Goal: Check status: Check status

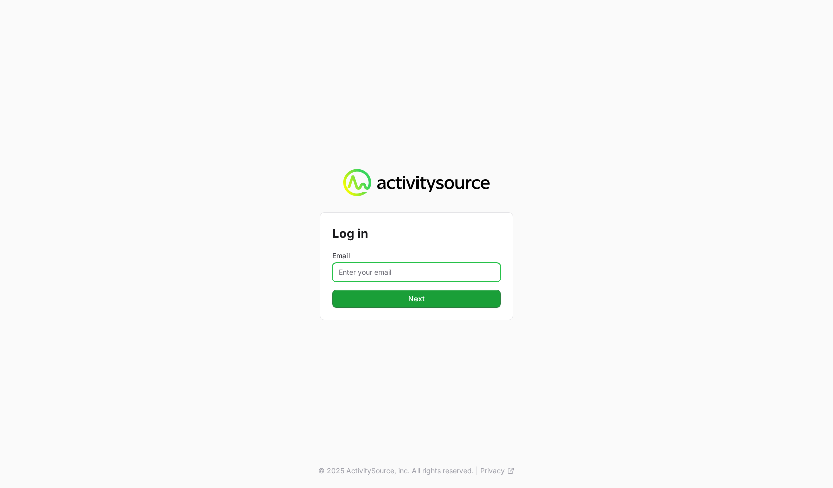
click at [481, 278] on input "Email" at bounding box center [416, 272] width 168 height 19
type input "peter@activitysource.com"
click at [543, 312] on div "Log in Email peter@activitysource.com Next © 2025 ActivitySource, inc. All righ…" at bounding box center [416, 244] width 833 height 488
click at [473, 308] on div "Log in Email peter@activitysource.com Next" at bounding box center [416, 266] width 192 height 107
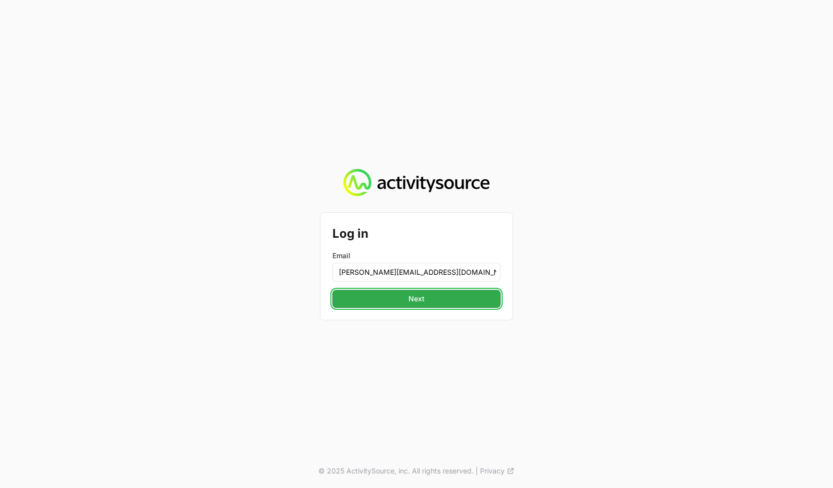
click at [468, 304] on button "Next" at bounding box center [416, 299] width 168 height 18
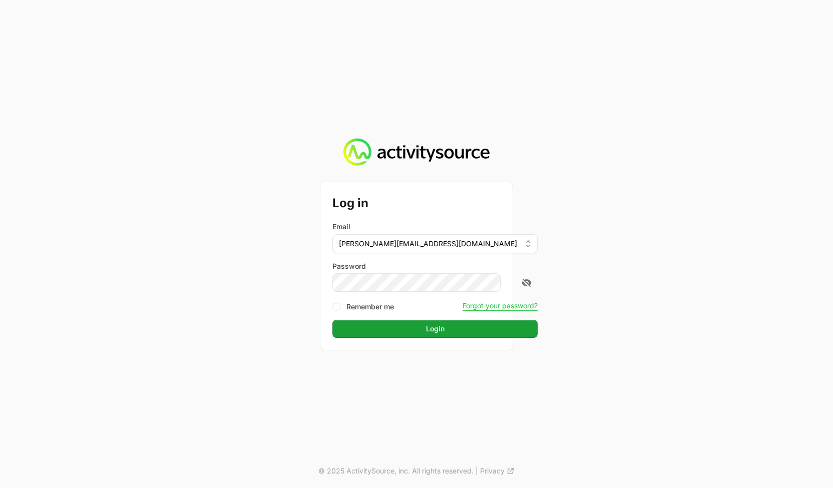
drag, startPoint x: 779, startPoint y: 291, endPoint x: 645, endPoint y: 312, distance: 135.9
click at [775, 291] on div "Log in Email peter@activitysource.com Password Remember me Forgot your password…" at bounding box center [416, 244] width 833 height 488
click at [440, 336] on button "Login" at bounding box center [434, 329] width 205 height 18
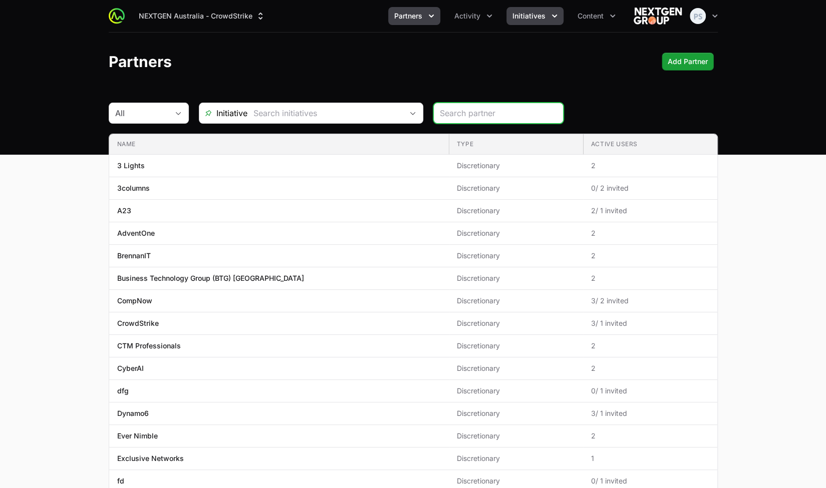
click at [556, 17] on icon "Initiatives menu" at bounding box center [554, 16] width 10 height 10
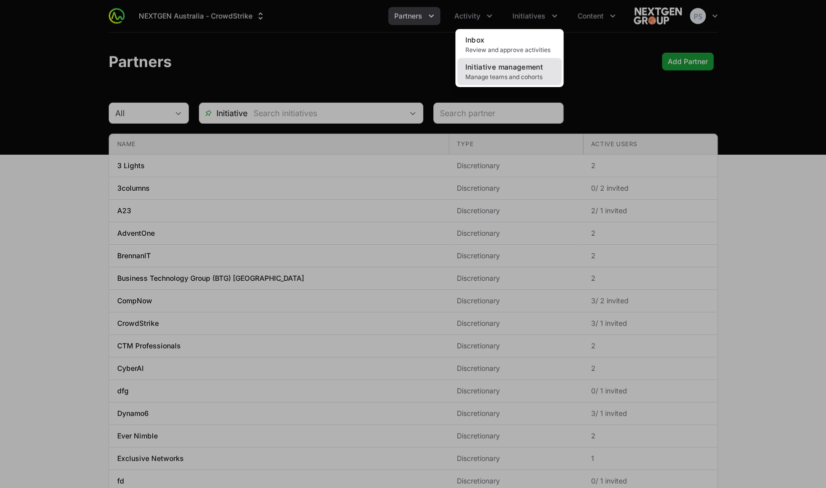
click at [530, 75] on span "Manage teams and cohorts" at bounding box center [509, 77] width 88 height 8
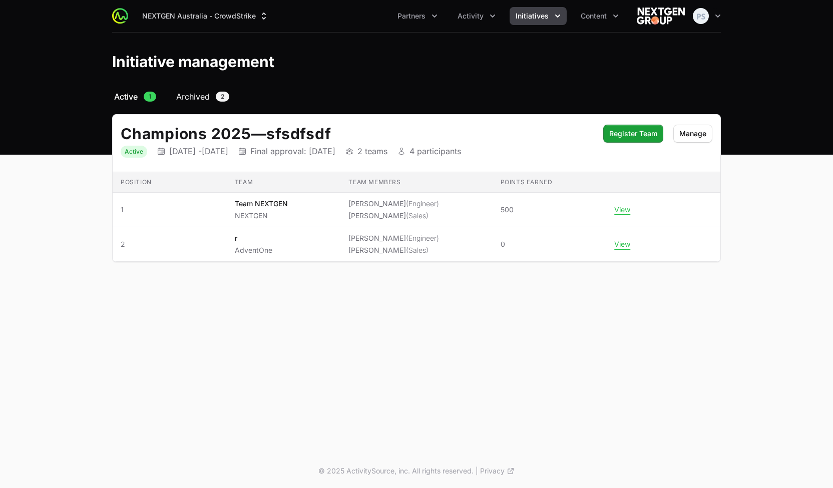
click at [200, 100] on span "Archived" at bounding box center [193, 97] width 34 height 12
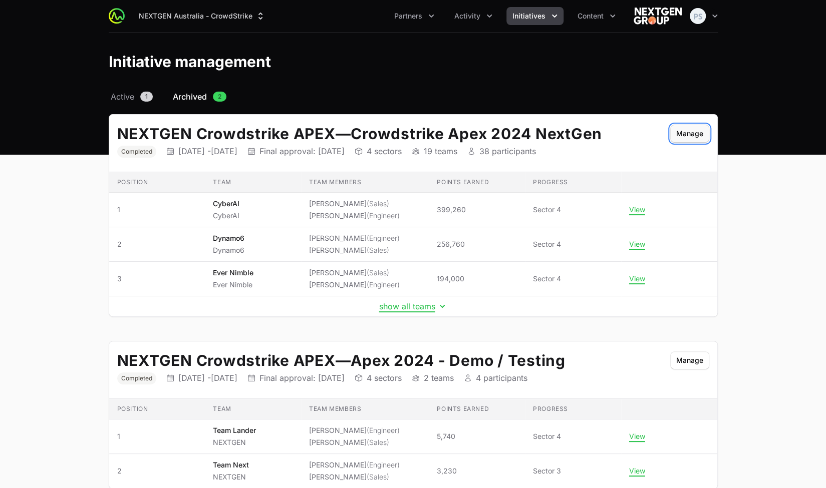
click at [689, 139] on button "Manage" at bounding box center [689, 134] width 39 height 18
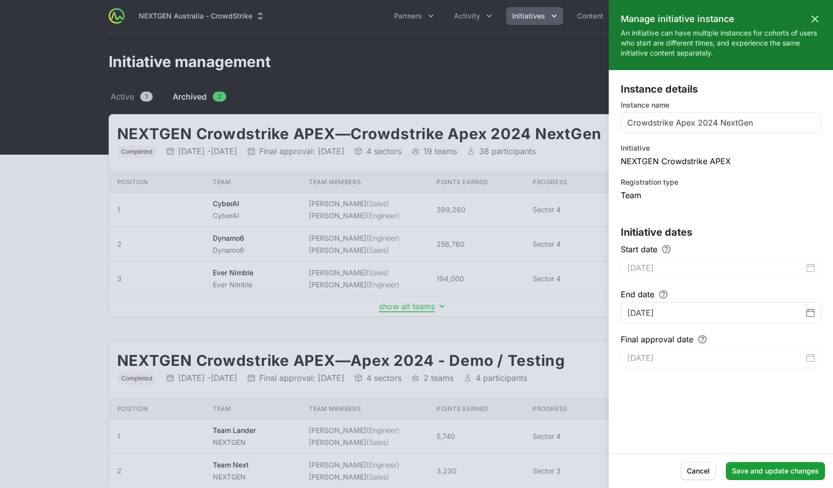
drag, startPoint x: 769, startPoint y: 337, endPoint x: 794, endPoint y: 341, distance: 24.8
click at [769, 337] on div "Final approval date March 6, 2025" at bounding box center [721, 350] width 200 height 35
click at [824, 349] on div "Instance details Instance name Crowdstrike Apex 2024 NextGen Initiative NEXTGEN…" at bounding box center [721, 262] width 224 height 360
drag, startPoint x: 816, startPoint y: 355, endPoint x: 811, endPoint y: 335, distance: 20.6
click at [815, 355] on div "Final approval date March 6, 2025" at bounding box center [721, 350] width 200 height 35
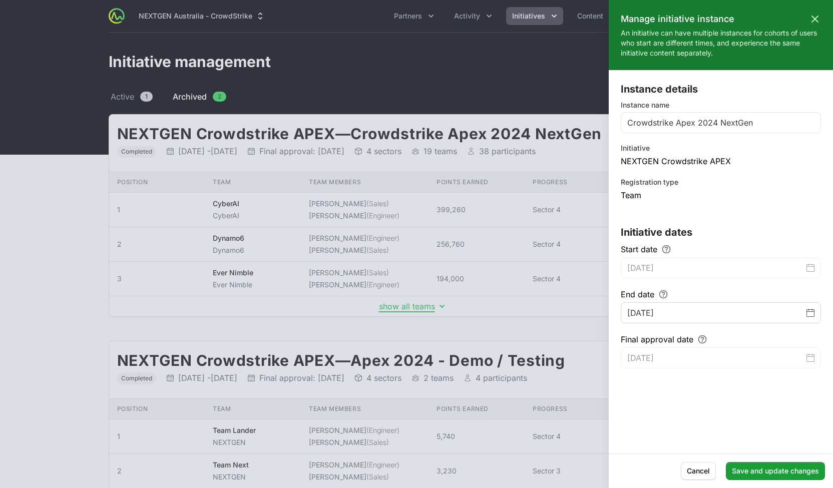
click at [809, 319] on div "January 31, 2025" at bounding box center [721, 312] width 200 height 21
click at [812, 311] on icon "Change date, January 31, 2025" at bounding box center [811, 313] width 8 height 8
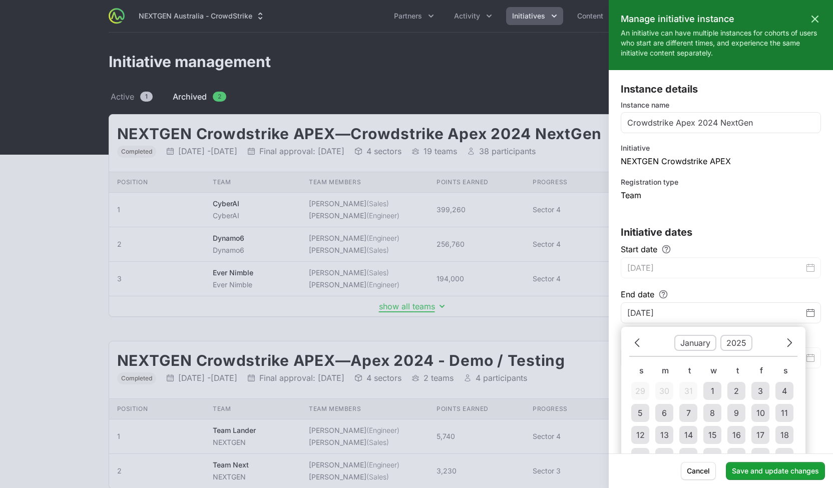
click at [739, 179] on form "Instance details Instance name Crowdstrike Apex 2024 NextGen Initiative NEXTGEN…" at bounding box center [721, 225] width 200 height 286
